Goal: Information Seeking & Learning: Learn about a topic

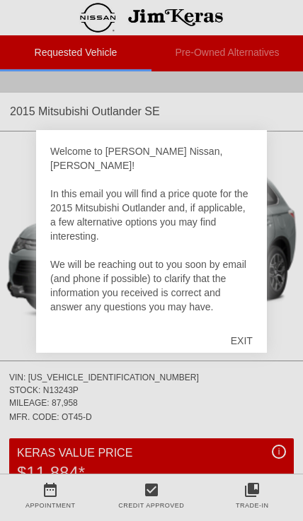
click at [235, 345] on div "EXIT" at bounding box center [241, 341] width 50 height 42
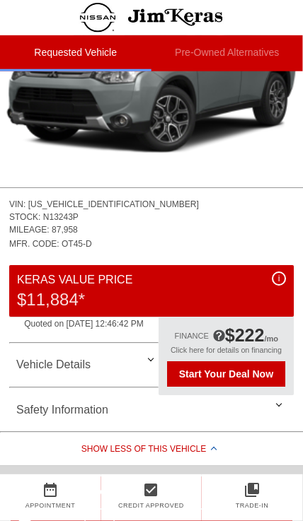
scroll to position [165, 1]
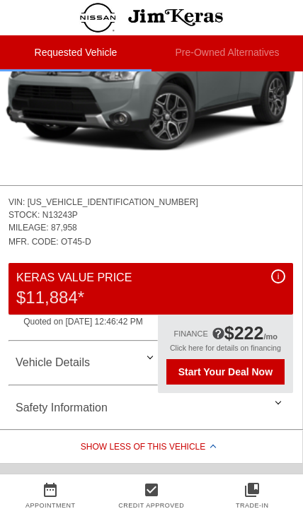
click at [146, 366] on div "Vehicle Details" at bounding box center [150, 363] width 284 height 34
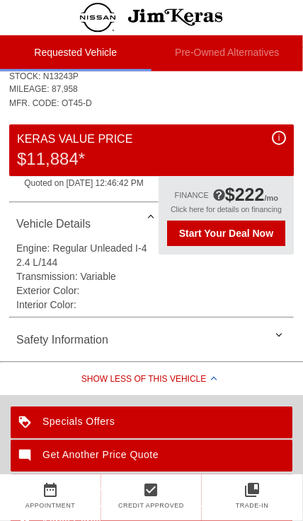
scroll to position [305, 0]
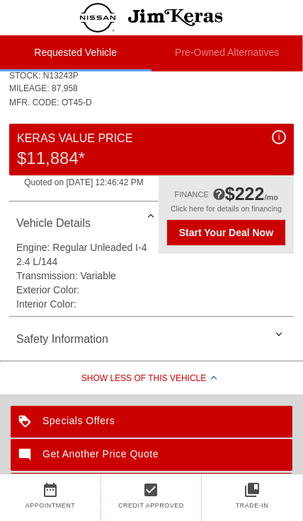
click at [269, 340] on div "Safety Information" at bounding box center [151, 340] width 284 height 34
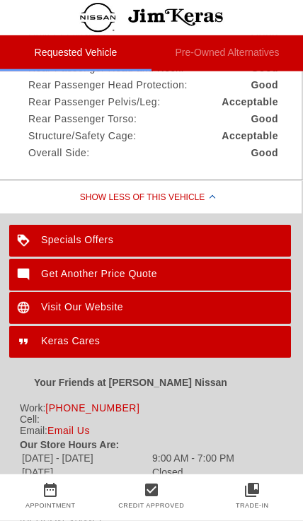
scroll to position [842, 1]
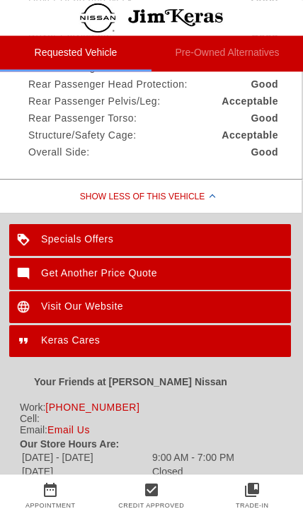
click at [265, 241] on div "Specials Offers" at bounding box center [149, 240] width 281 height 32
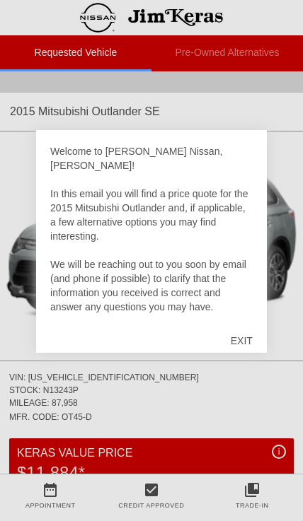
click at [241, 343] on div "EXIT" at bounding box center [241, 341] width 50 height 42
